Goal: Task Accomplishment & Management: Use online tool/utility

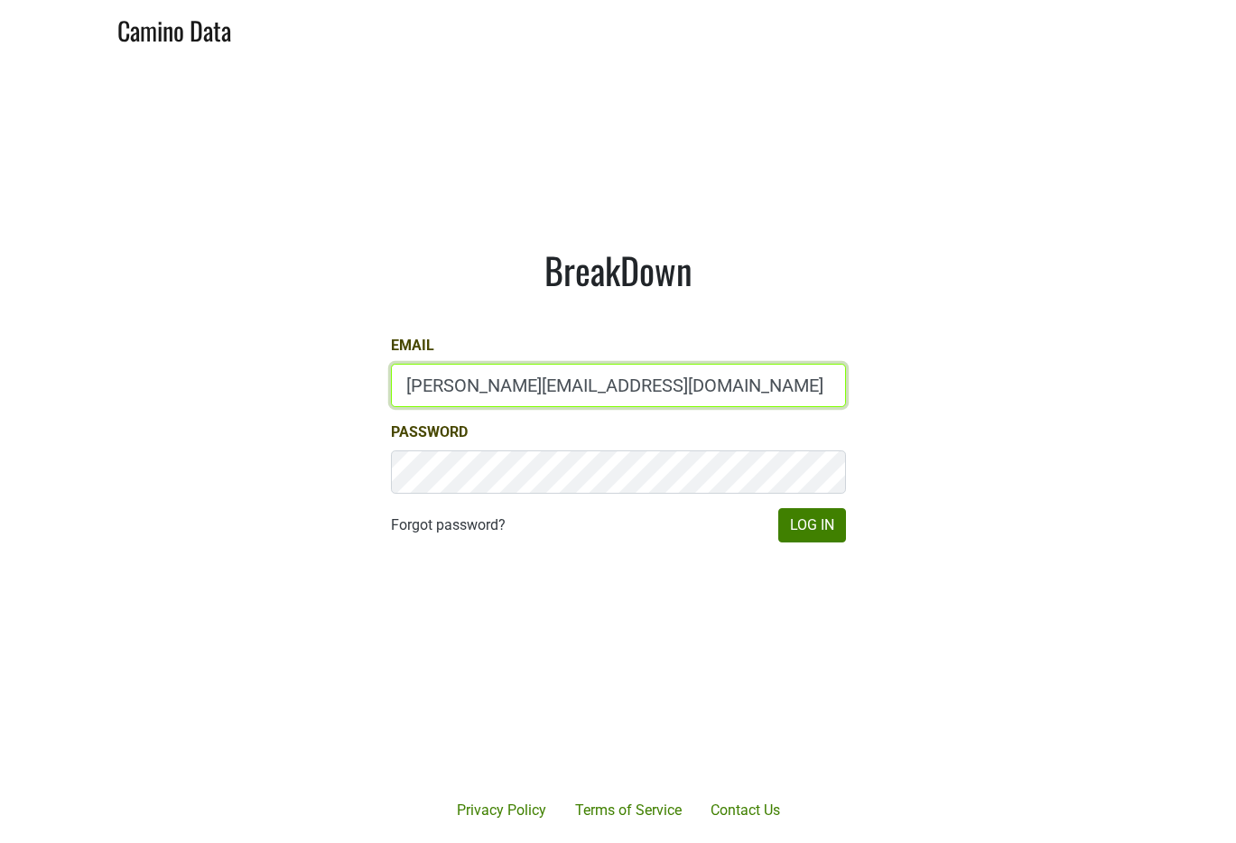
click at [588, 404] on input "anne@poewines.com" at bounding box center [618, 385] width 455 height 43
type input "anne@mommenpop.com"
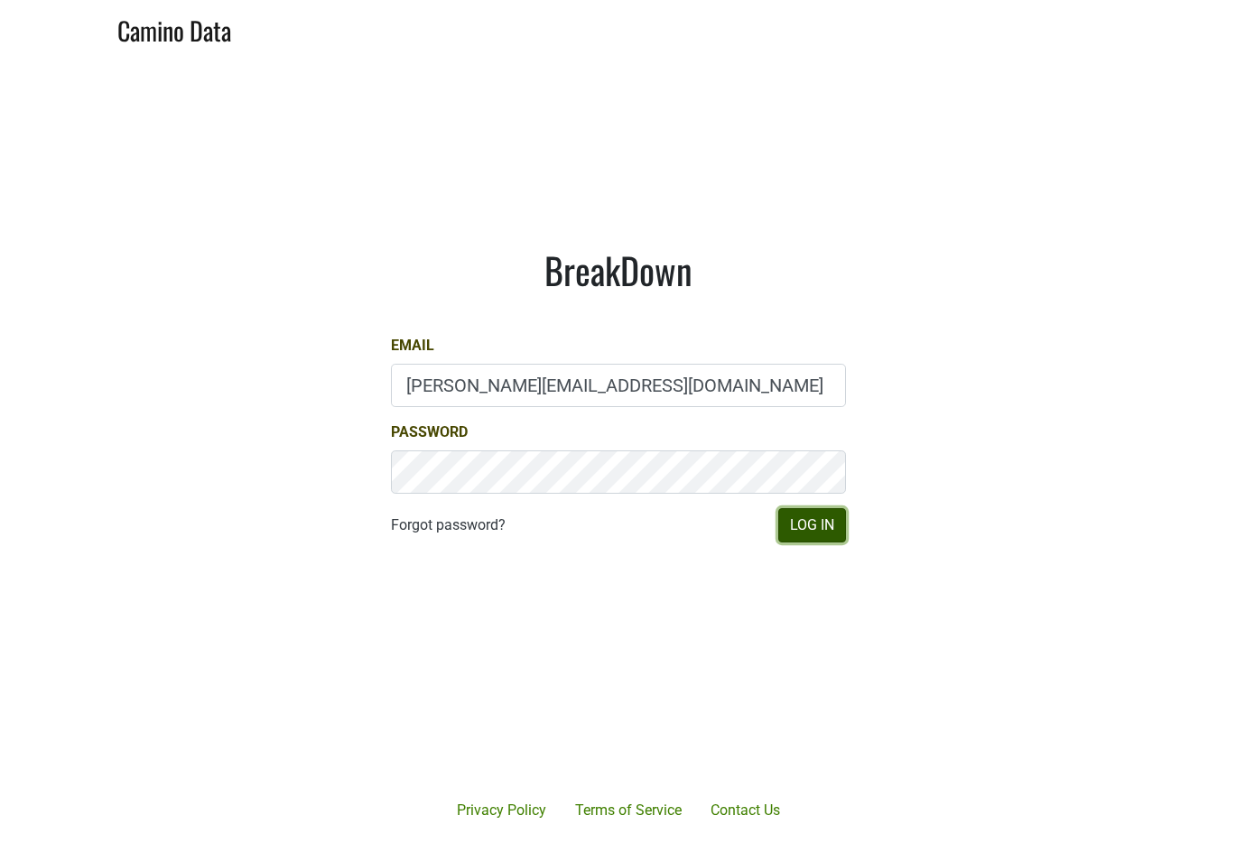
click at [841, 524] on button "Log In" at bounding box center [812, 525] width 68 height 34
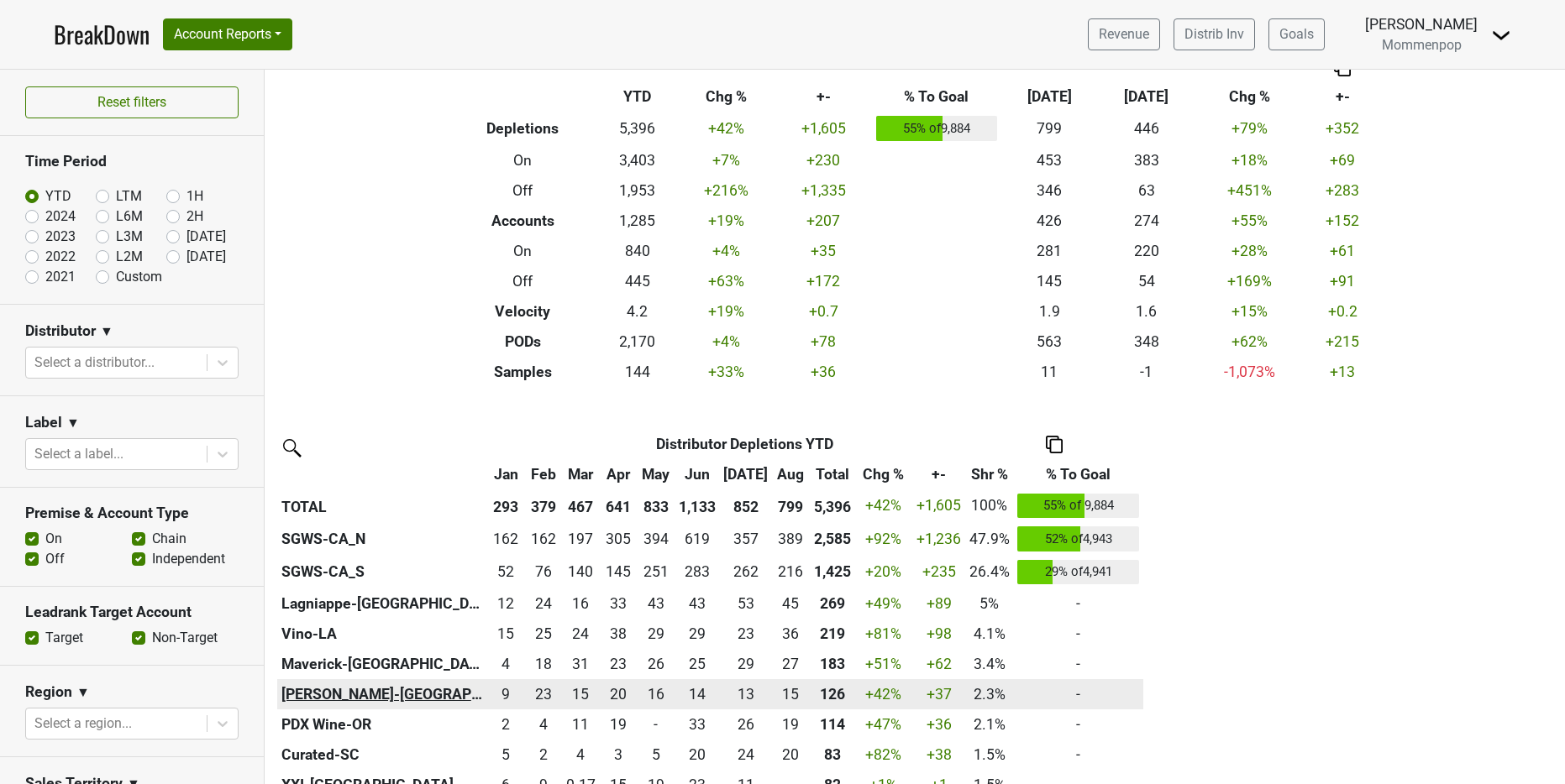
scroll to position [61, 0]
click at [319, 693] on th "[PERSON_NAME]-[GEOGRAPHIC_DATA]" at bounding box center [382, 693] width 210 height 30
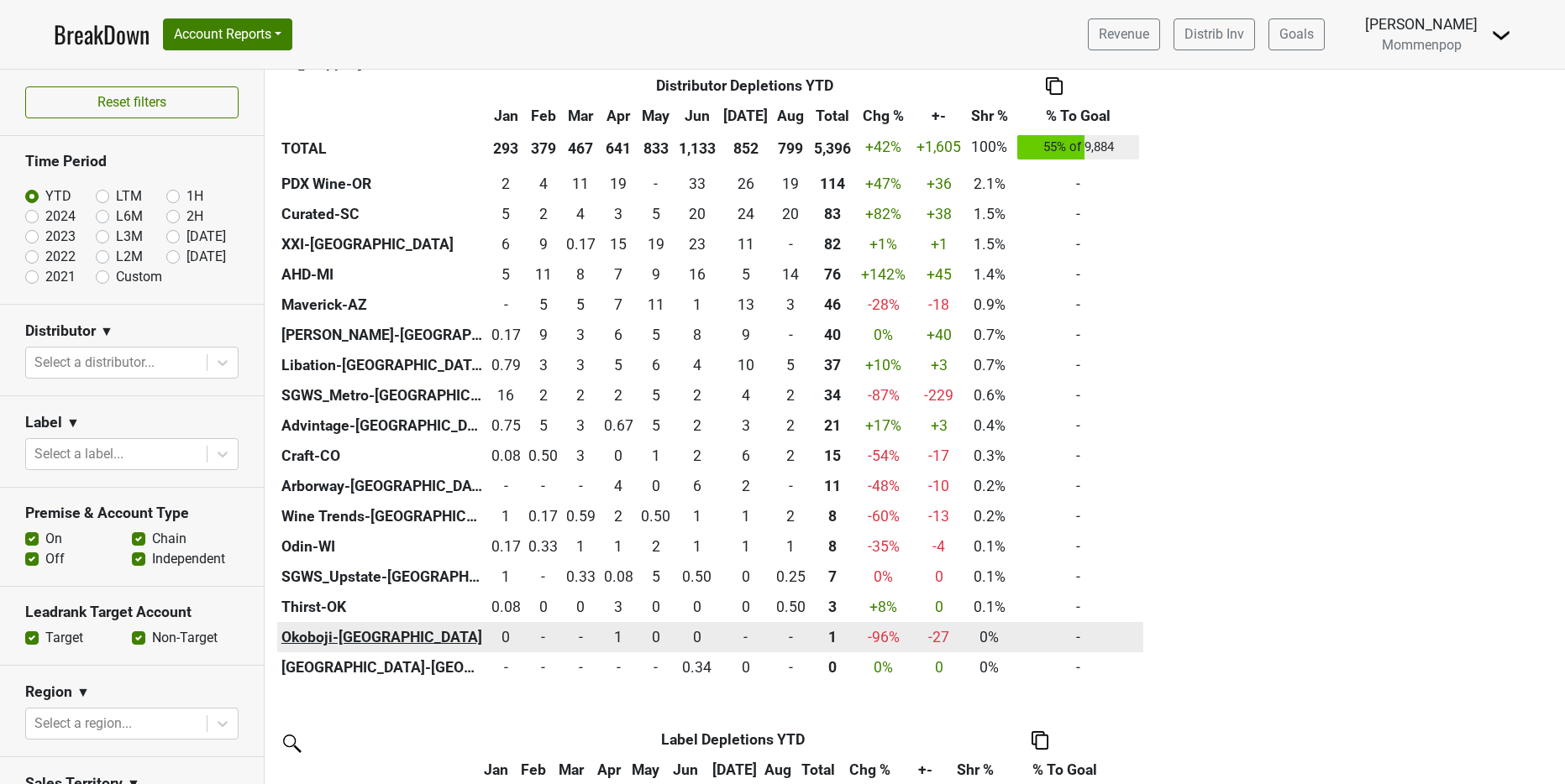
scroll to position [465, 0]
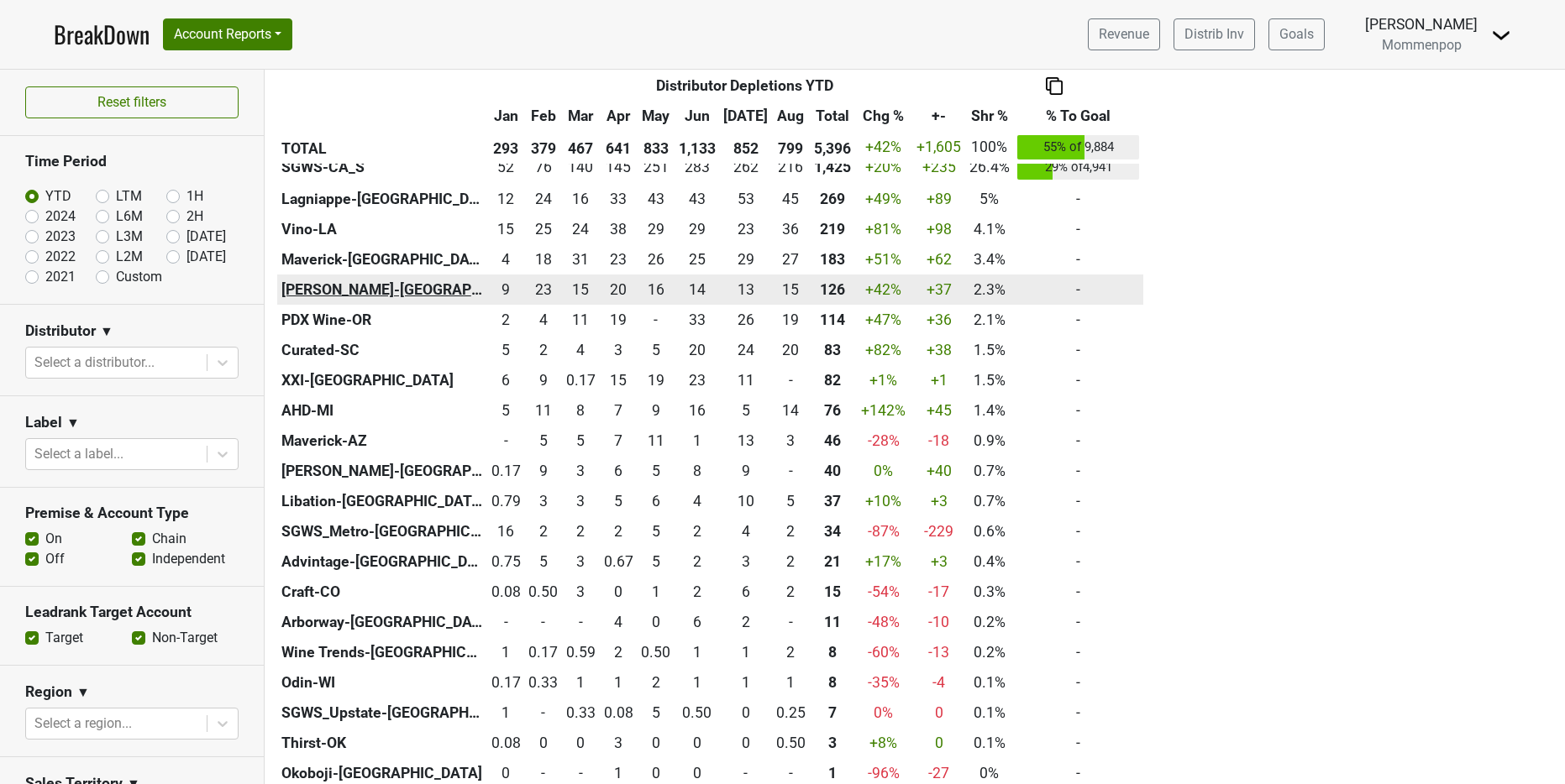
click at [316, 289] on th "[PERSON_NAME]-[GEOGRAPHIC_DATA]" at bounding box center [382, 289] width 210 height 30
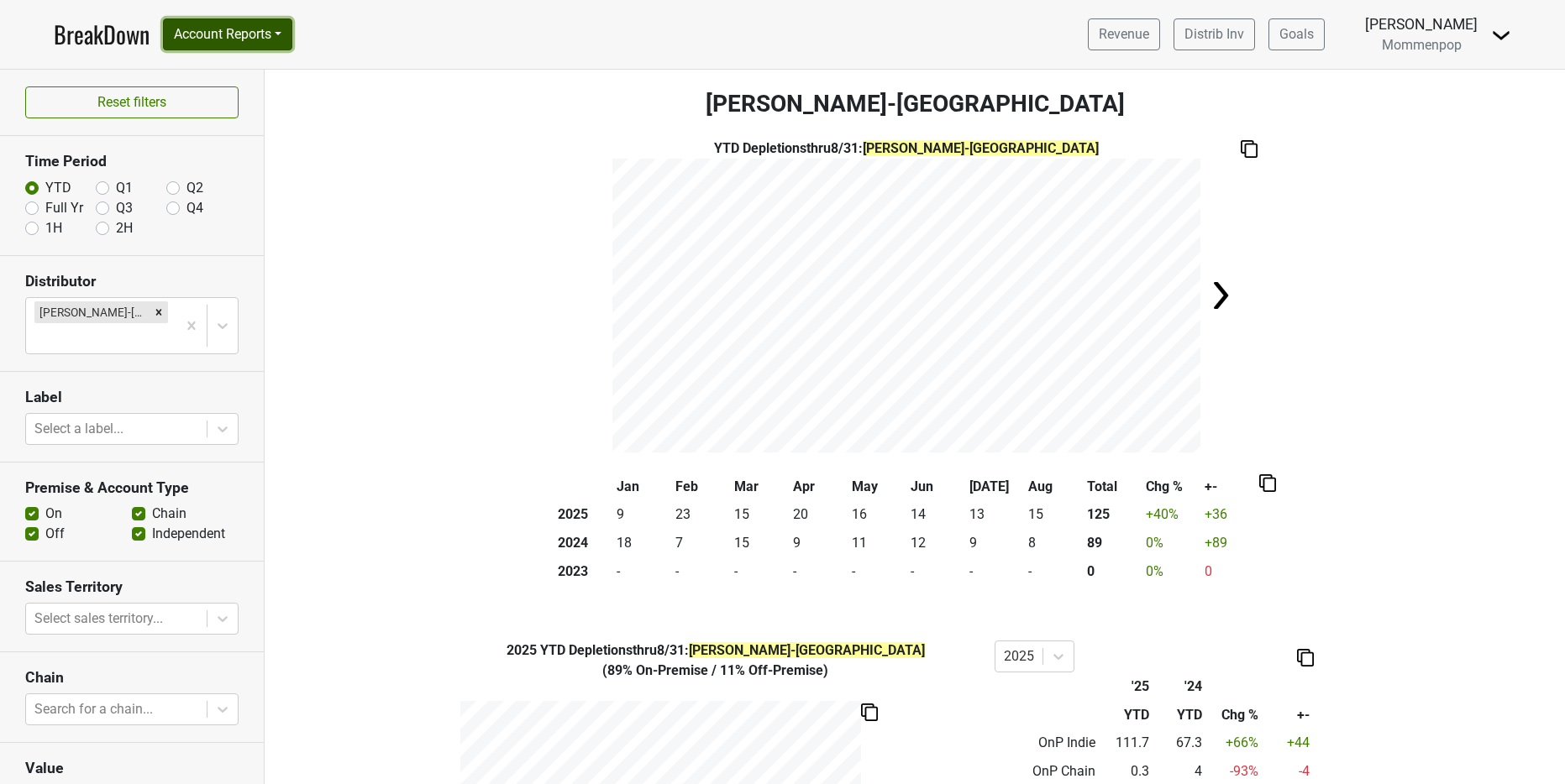
click at [264, 34] on button "Account Reports" at bounding box center [227, 34] width 129 height 32
click at [263, 73] on link "SuperRanker" at bounding box center [238, 73] width 149 height 27
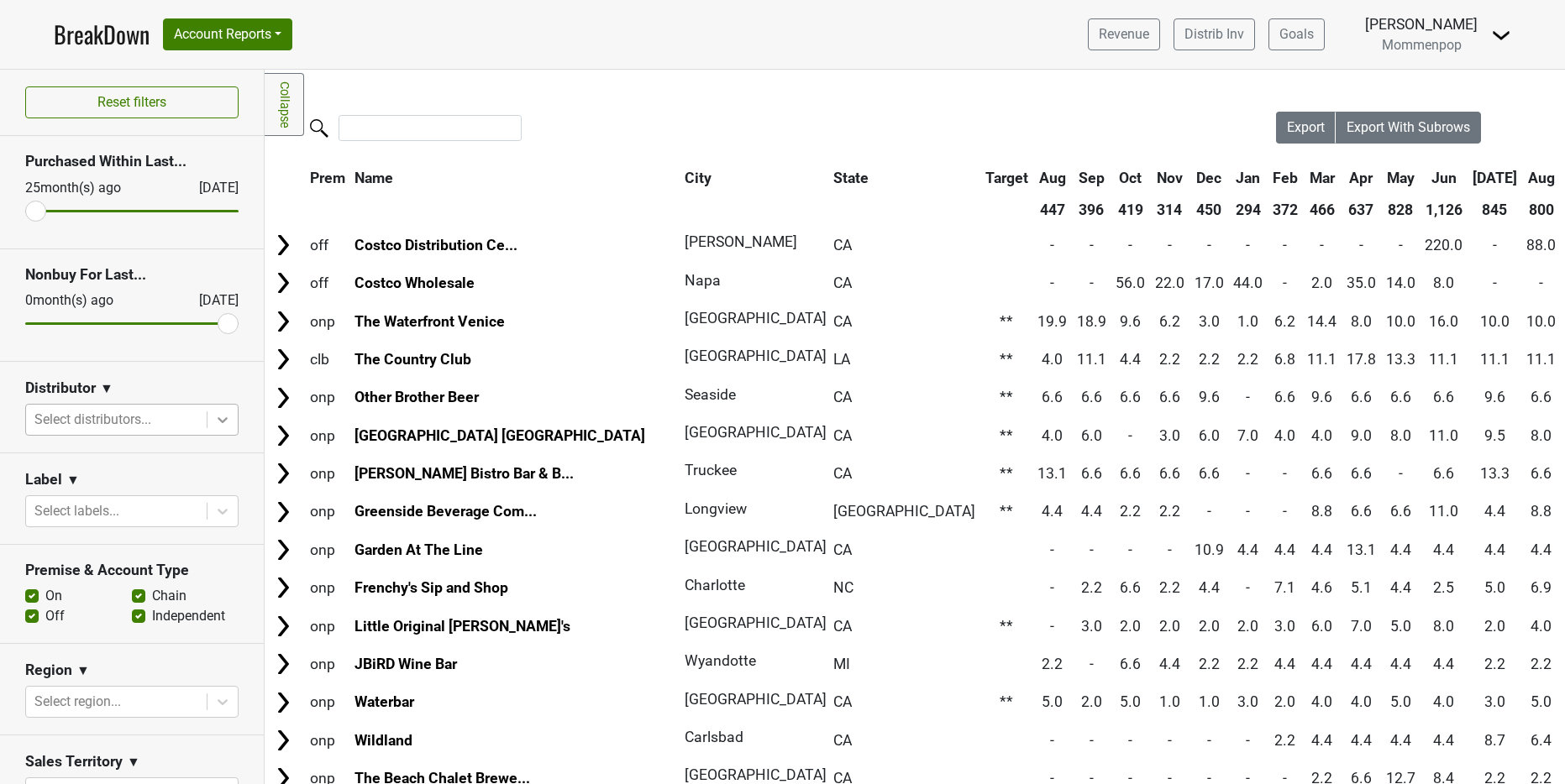
click at [218, 421] on icon at bounding box center [222, 420] width 10 height 6
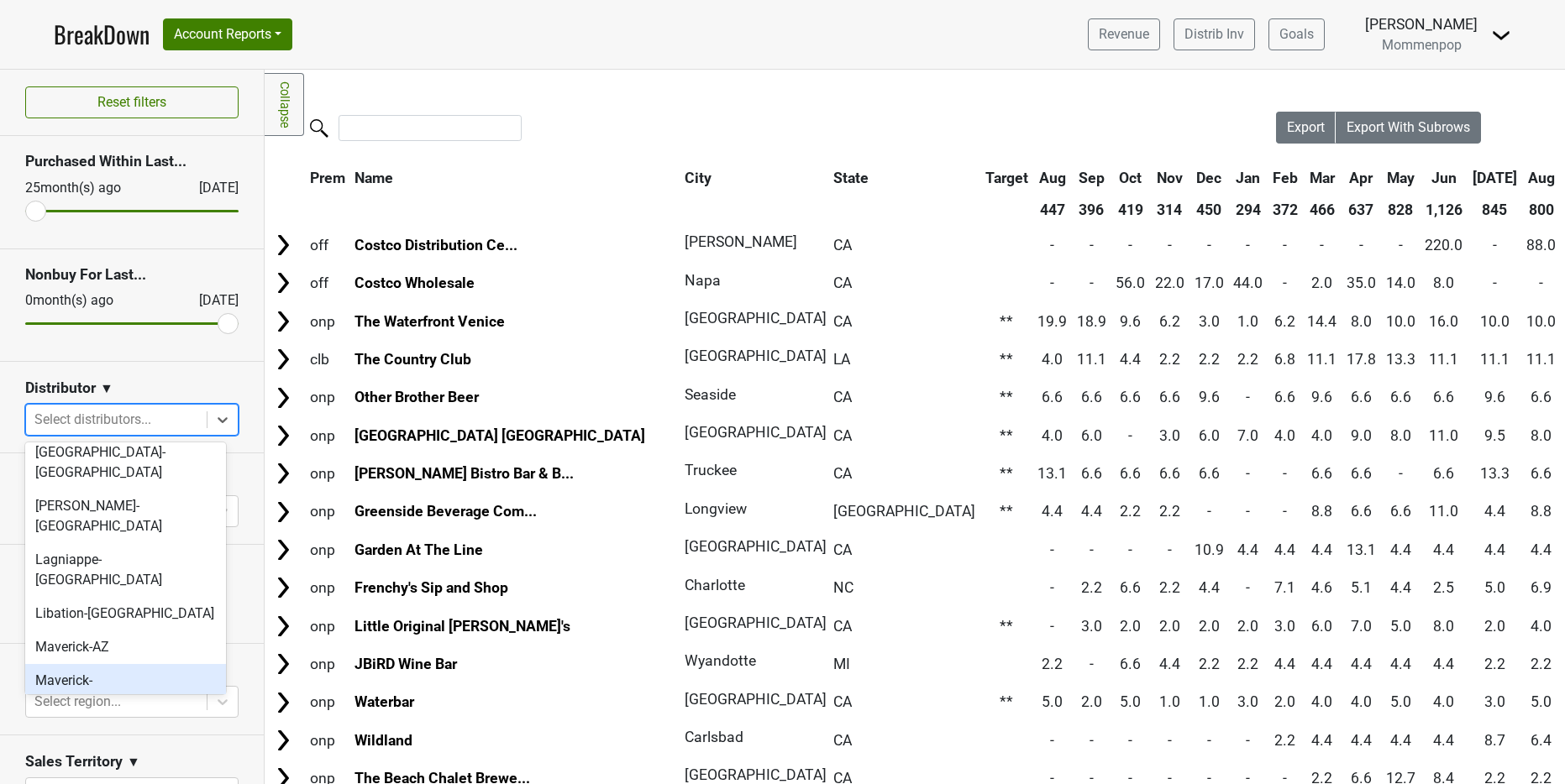
scroll to position [6, 0]
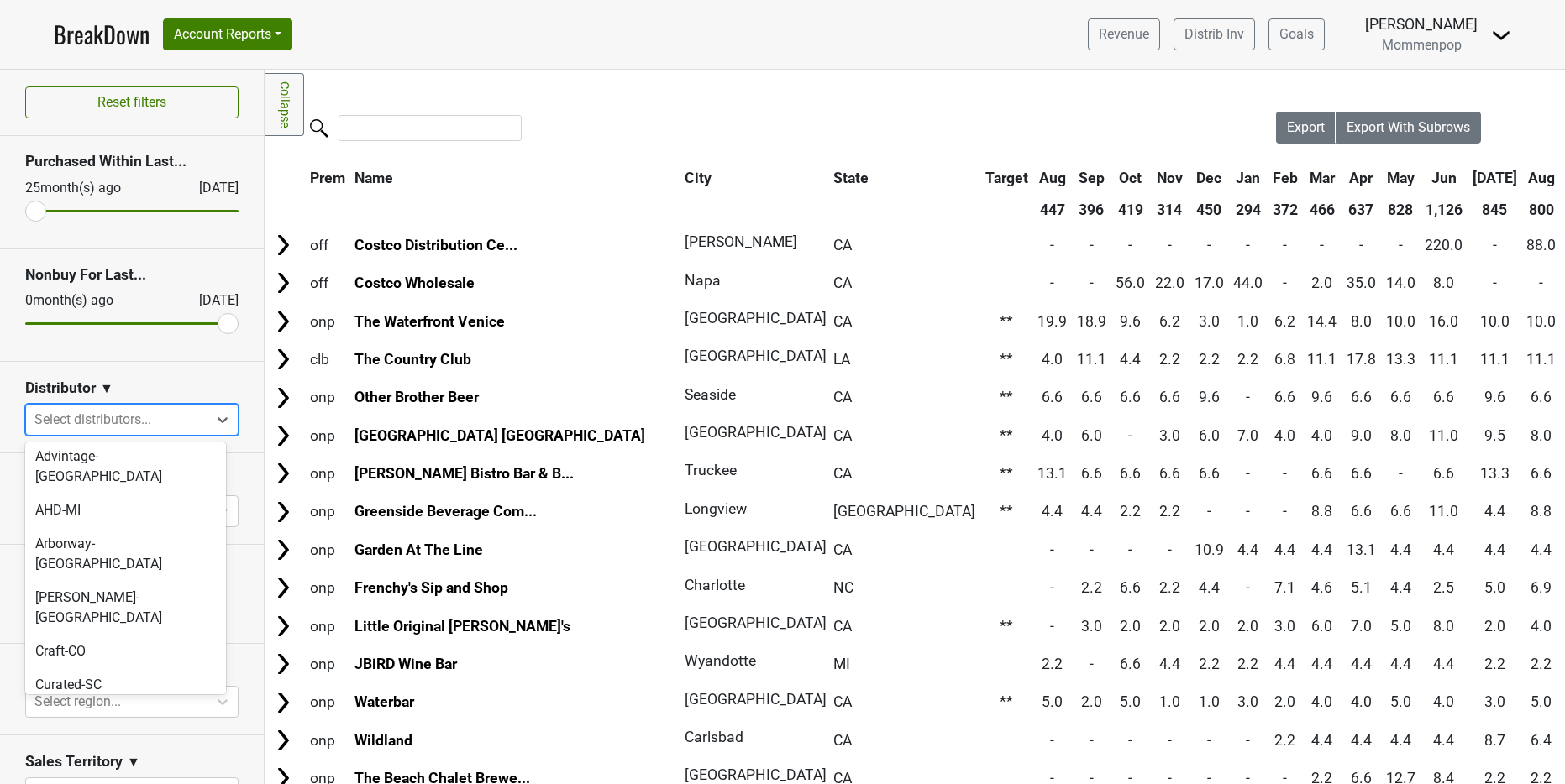
click at [80, 755] on div "[PERSON_NAME]-[GEOGRAPHIC_DATA]" at bounding box center [126, 782] width 201 height 54
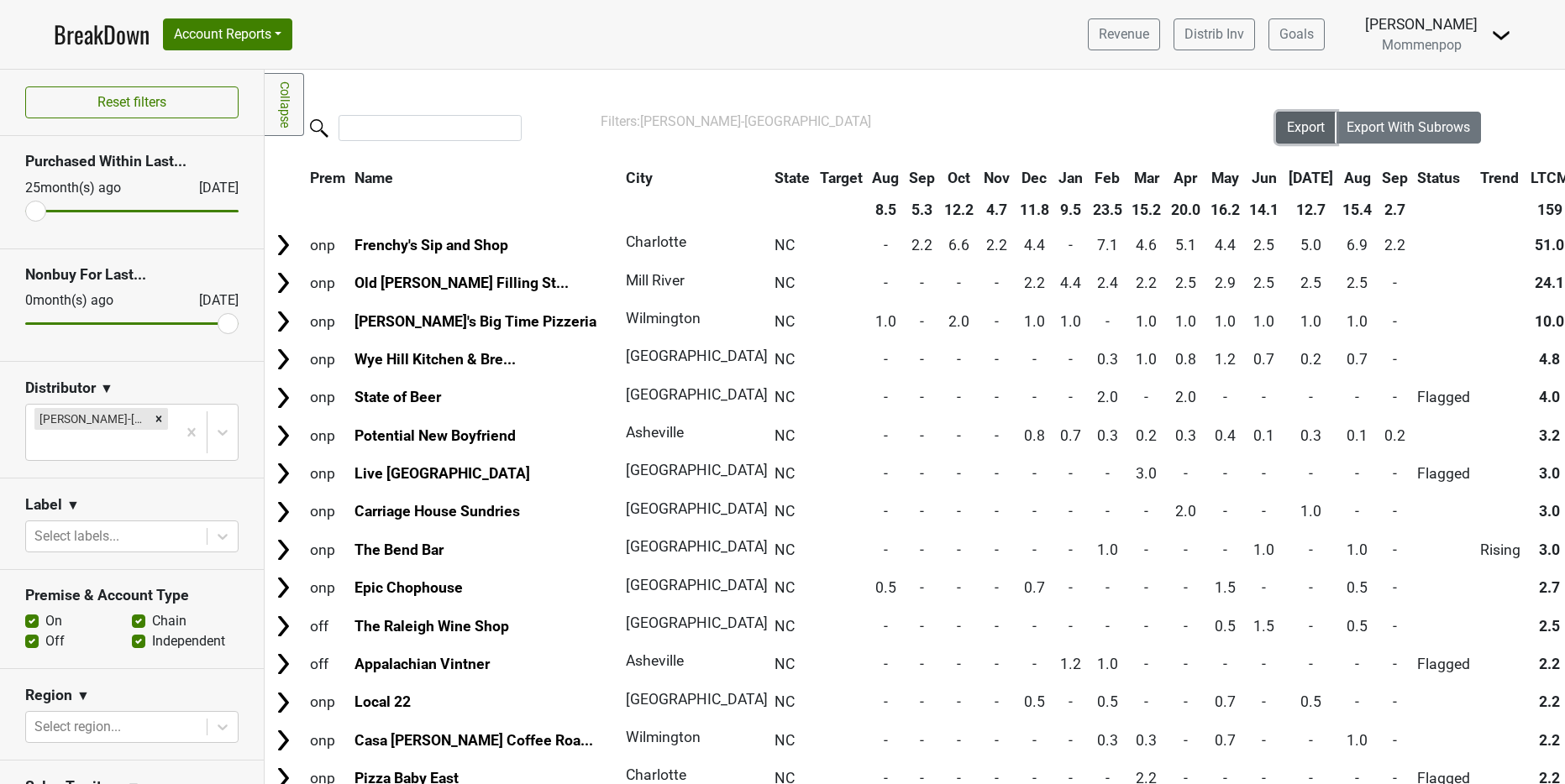
click at [1287, 132] on span "Export" at bounding box center [1305, 126] width 38 height 16
click at [1289, 132] on span "Export" at bounding box center [1305, 126] width 38 height 16
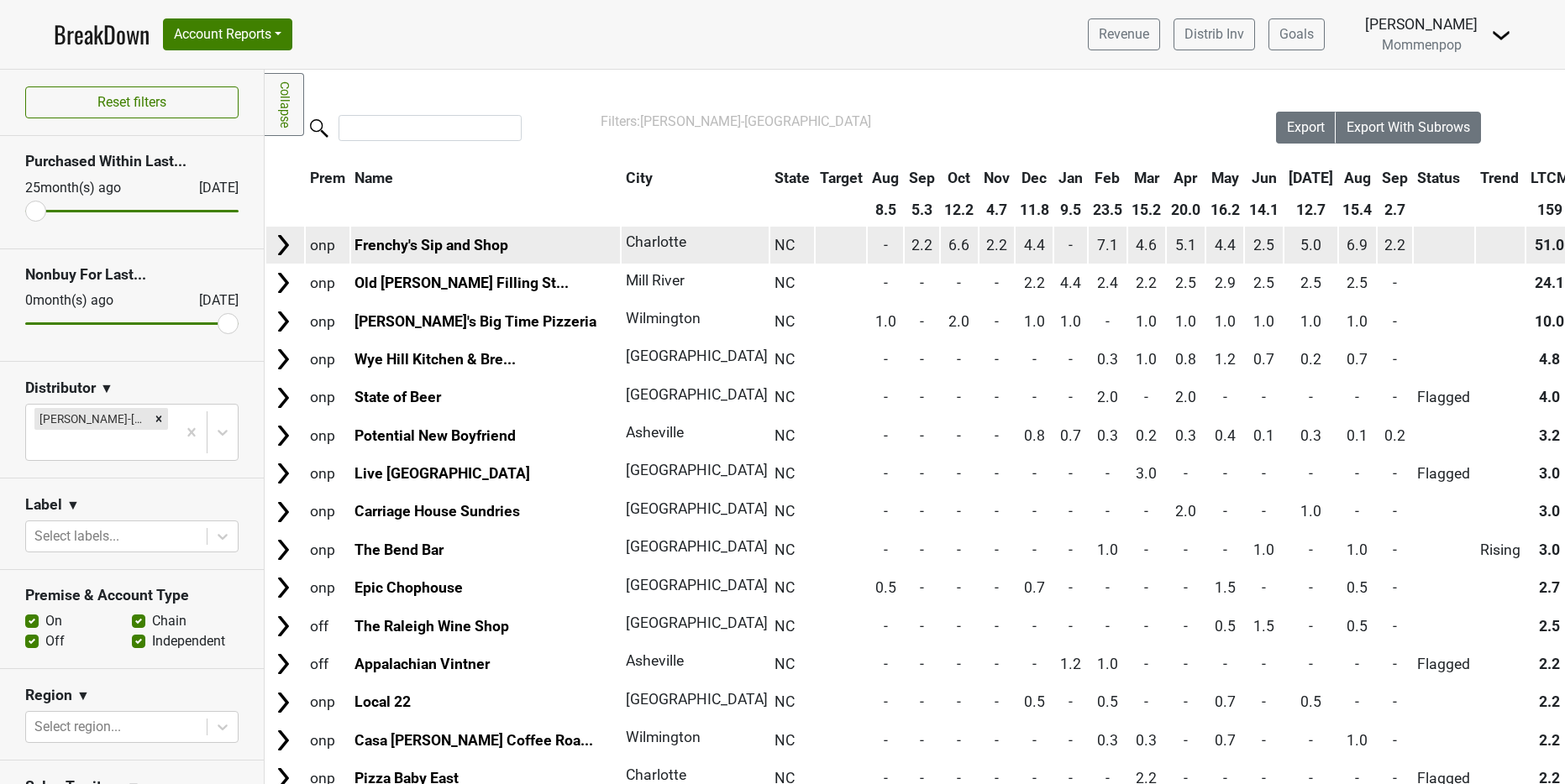
click at [273, 253] on img at bounding box center [283, 245] width 25 height 25
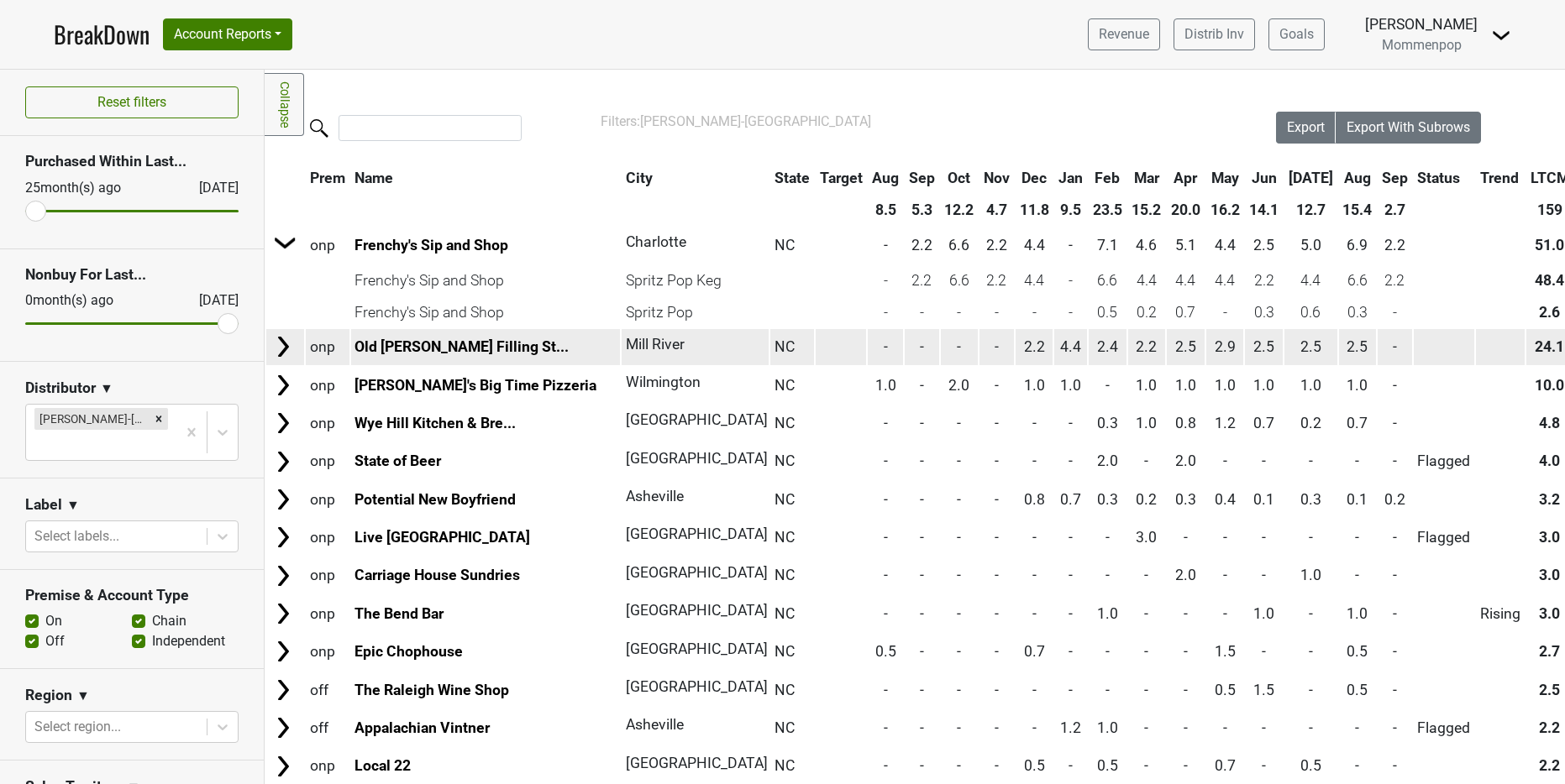
click at [283, 357] on img at bounding box center [283, 346] width 25 height 25
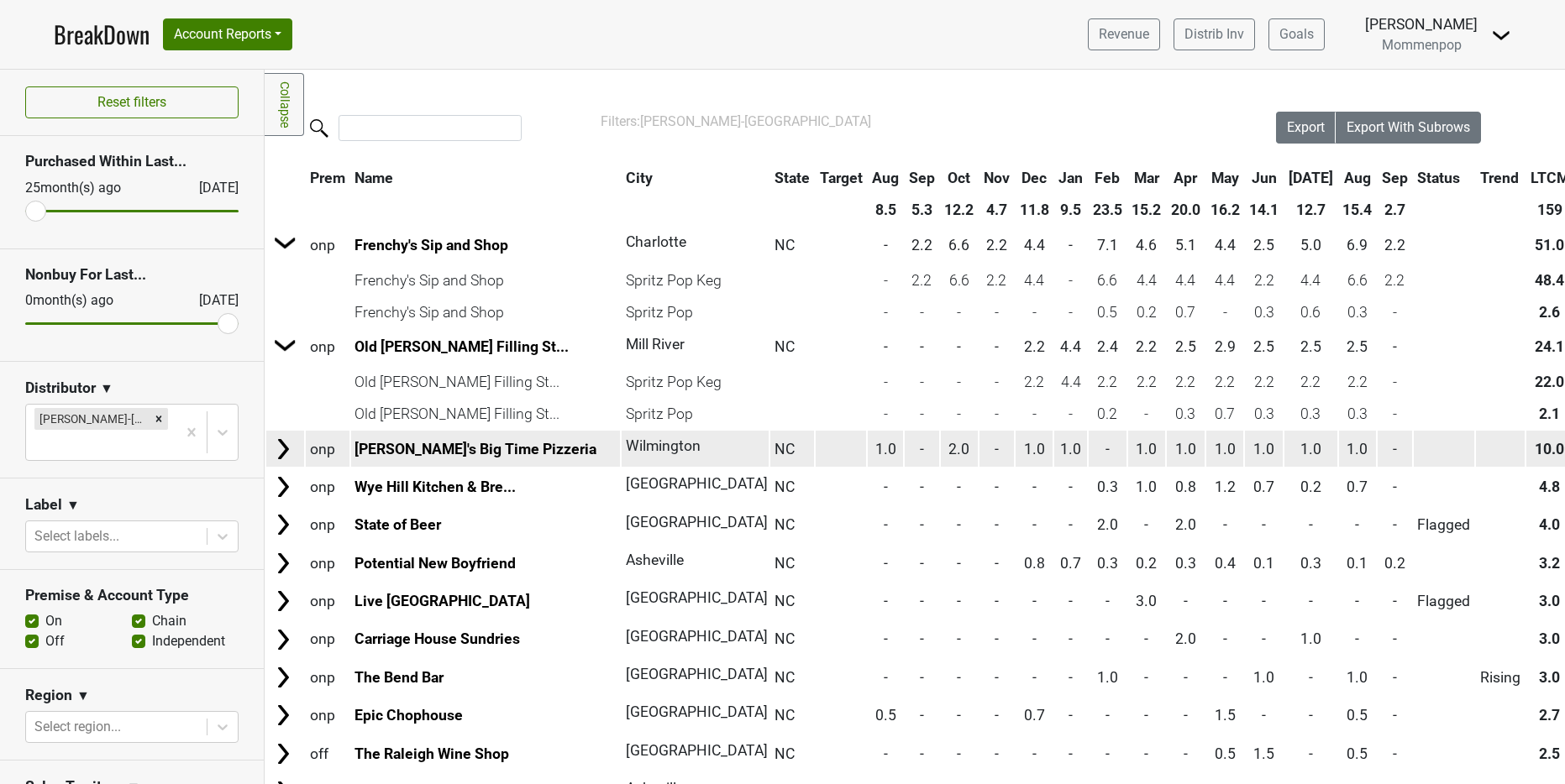
click at [283, 455] on img at bounding box center [283, 448] width 25 height 25
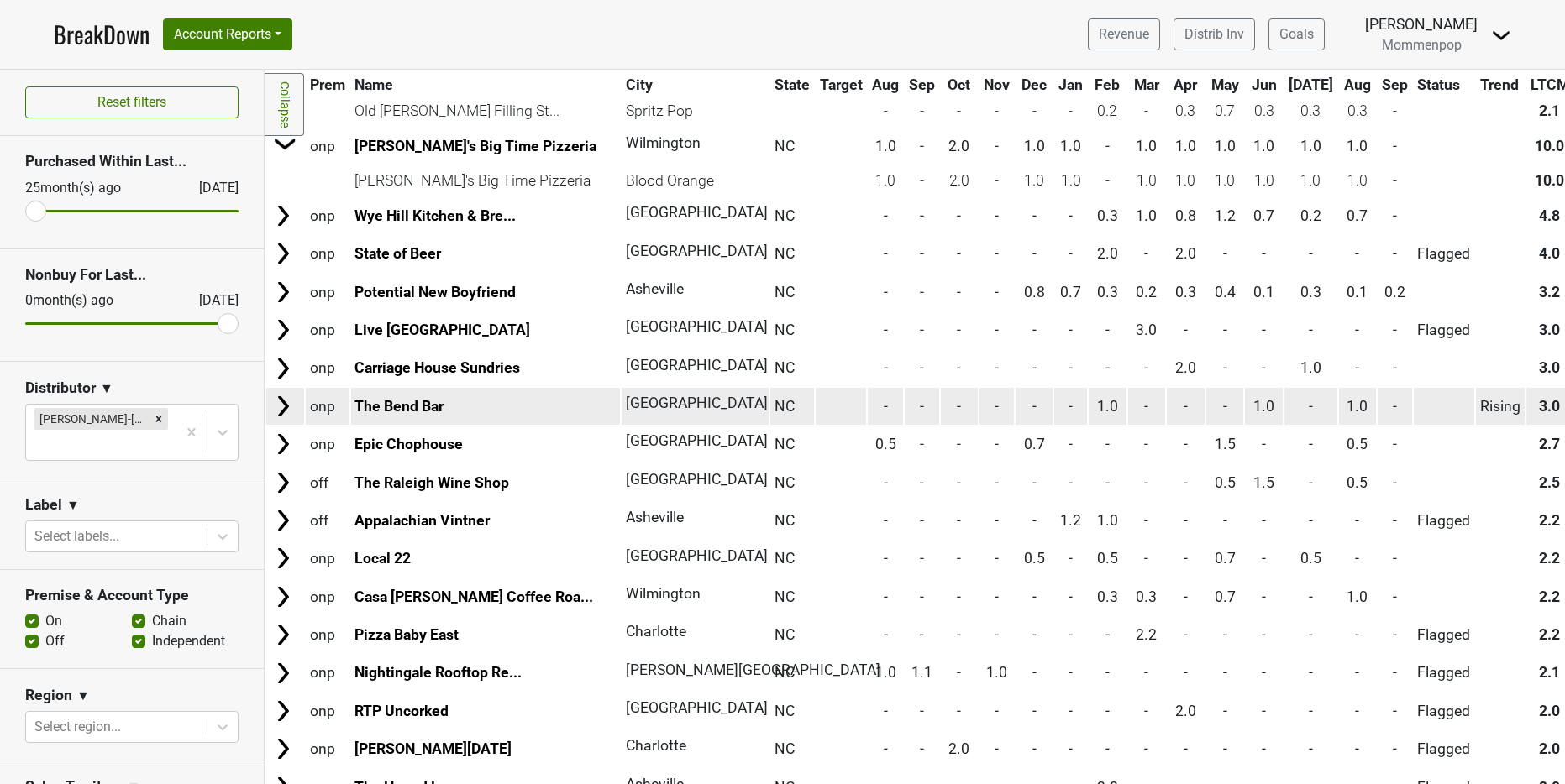
scroll to position [302, 0]
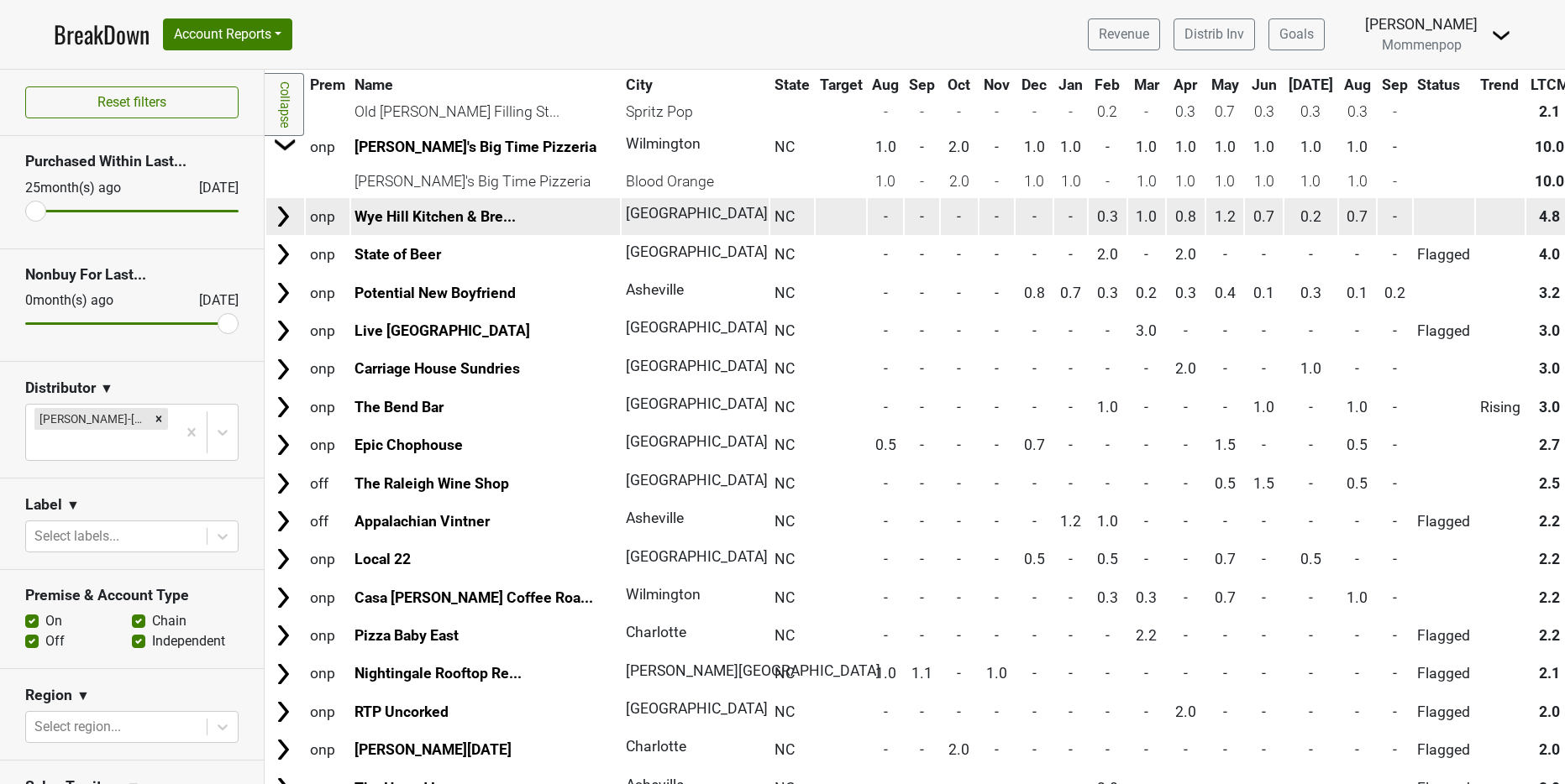
click at [283, 214] on img at bounding box center [283, 216] width 25 height 25
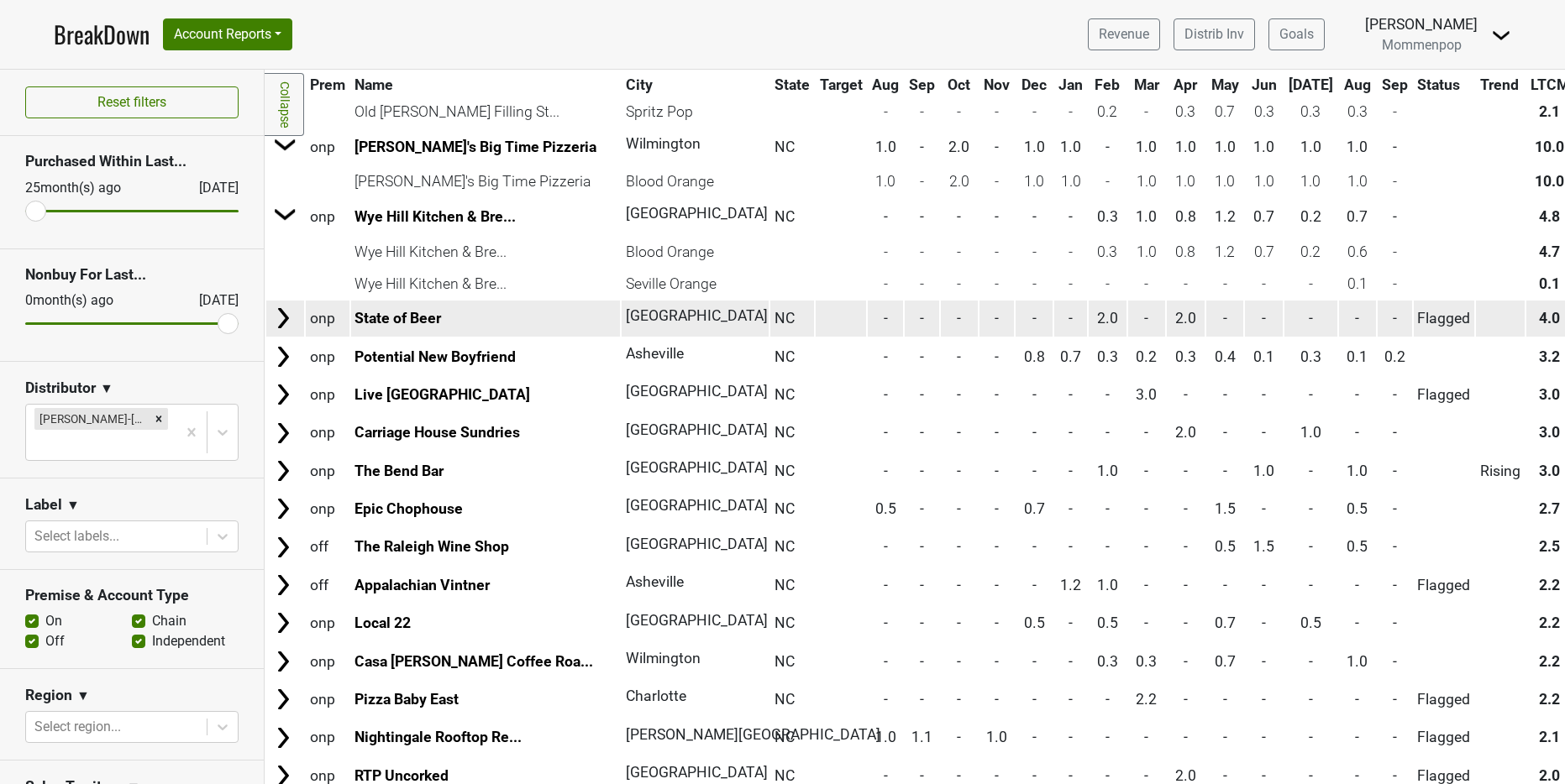
click at [281, 329] on img at bounding box center [283, 318] width 25 height 25
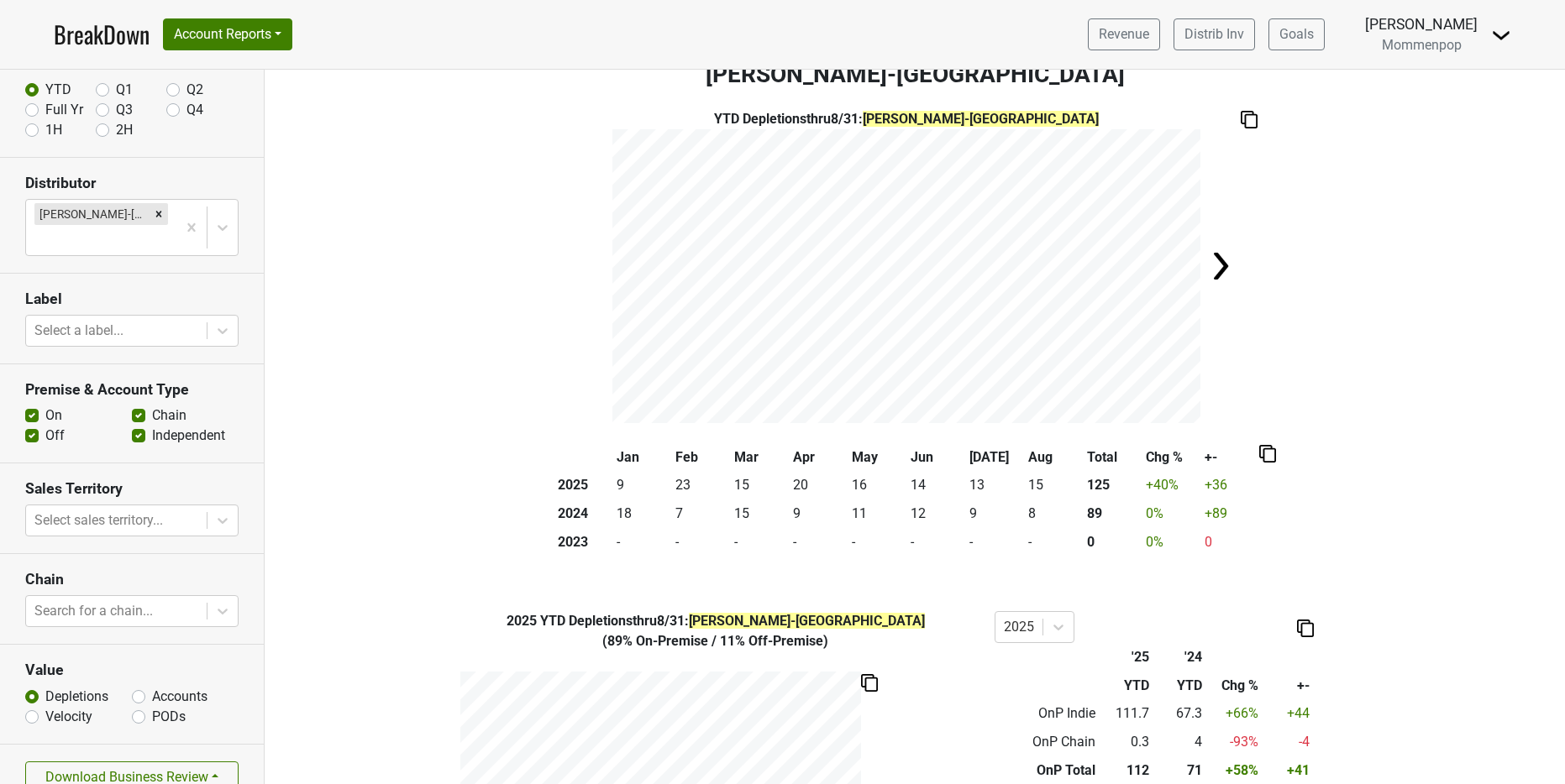
scroll to position [100, 0]
click at [158, 761] on button "Download Business Review" at bounding box center [131, 777] width 213 height 32
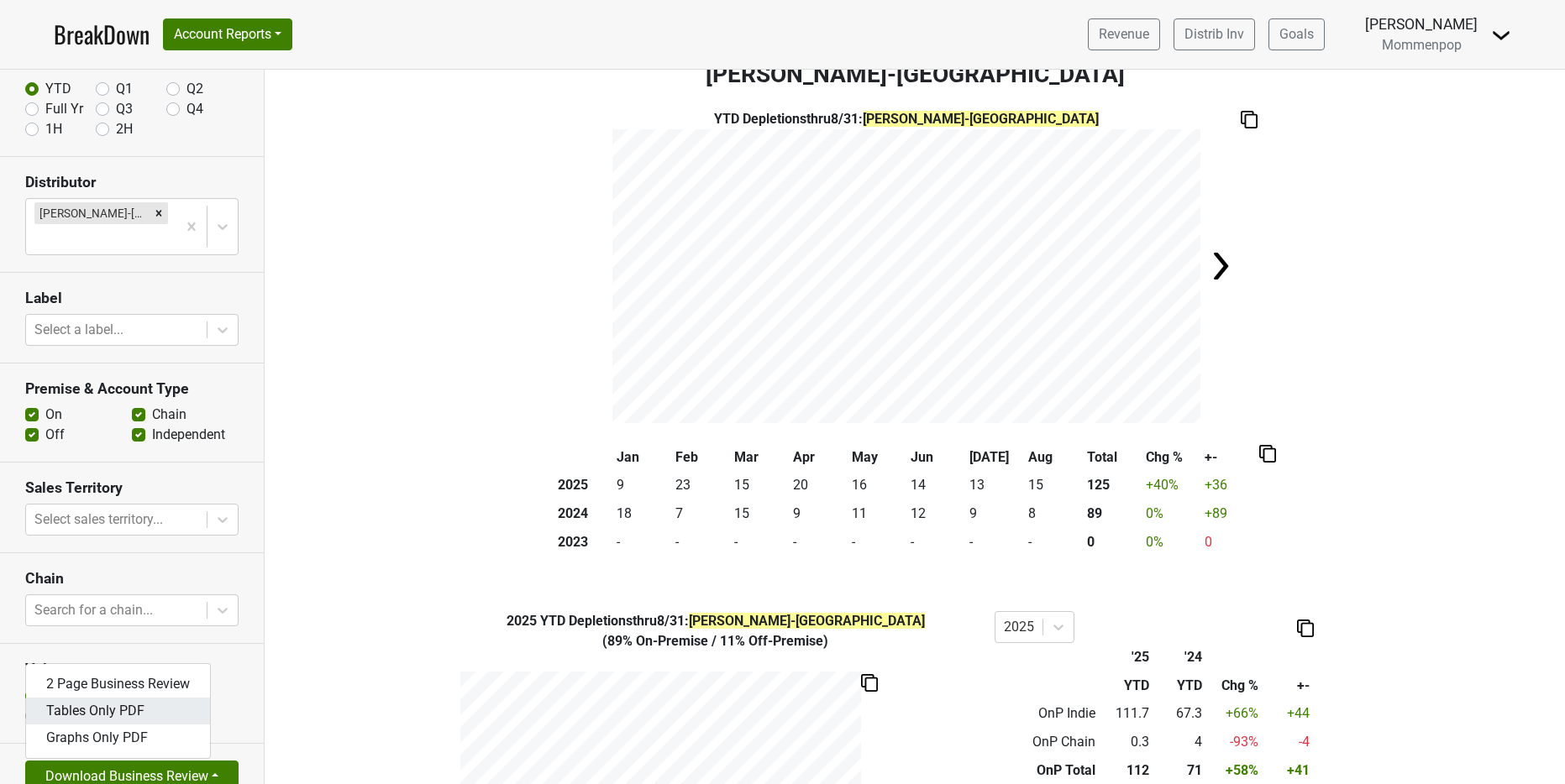
click at [133, 698] on link "Tables Only PDF" at bounding box center [118, 711] width 184 height 27
